Goal: Navigation & Orientation: Go to known website

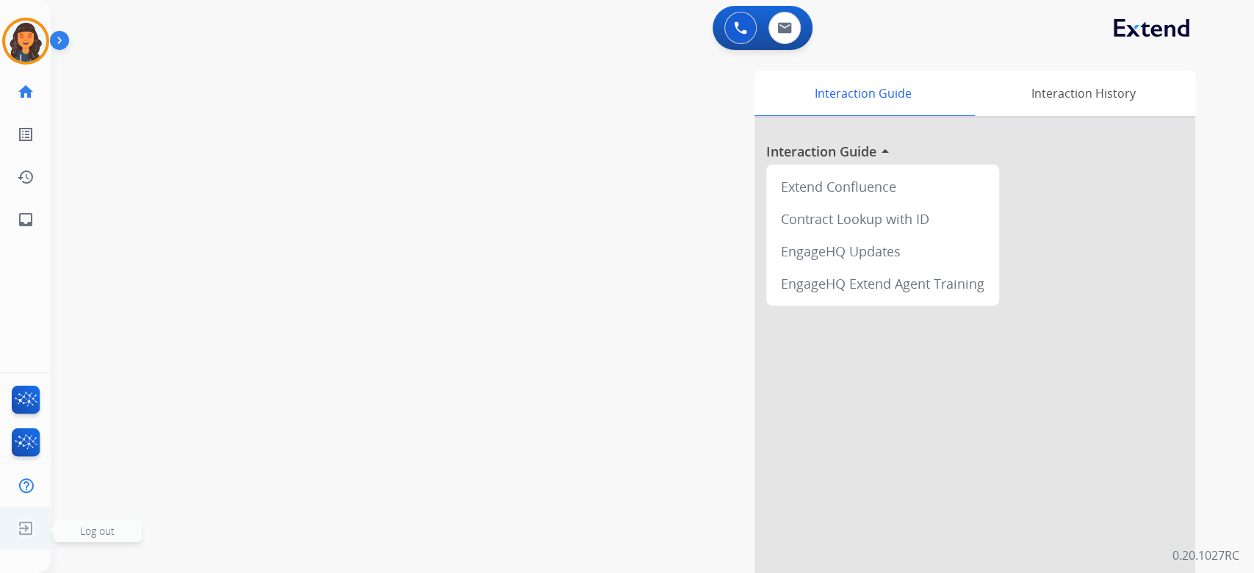
drag, startPoint x: 32, startPoint y: 537, endPoint x: 23, endPoint y: 532, distance: 10.2
click at [31, 537] on img at bounding box center [25, 528] width 26 height 28
